Goal: Entertainment & Leisure: Consume media (video, audio)

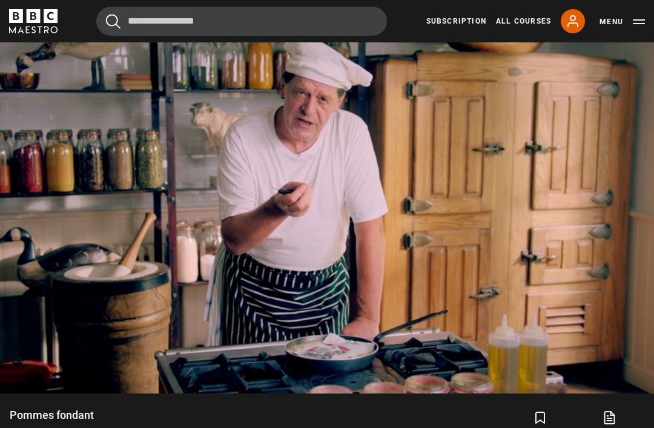
click at [632, 393] on video-js "Video Player is loading. Play Lesson Pommes fondant 10s Skip Back 10 seconds Pa…" at bounding box center [327, 209] width 654 height 368
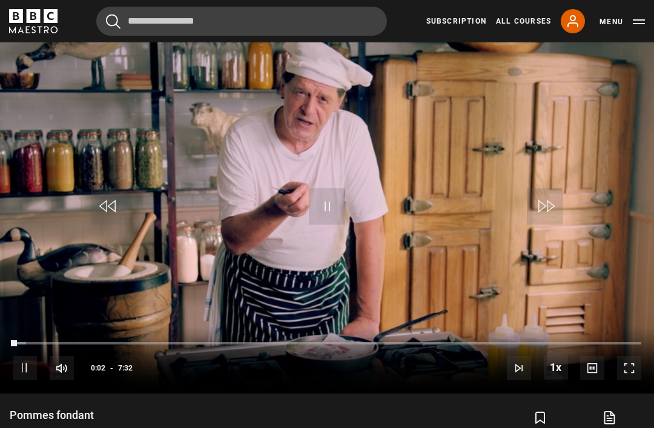
click at [640, 380] on span "Video Player" at bounding box center [629, 368] width 24 height 24
